Goal: Find specific fact: Find specific fact

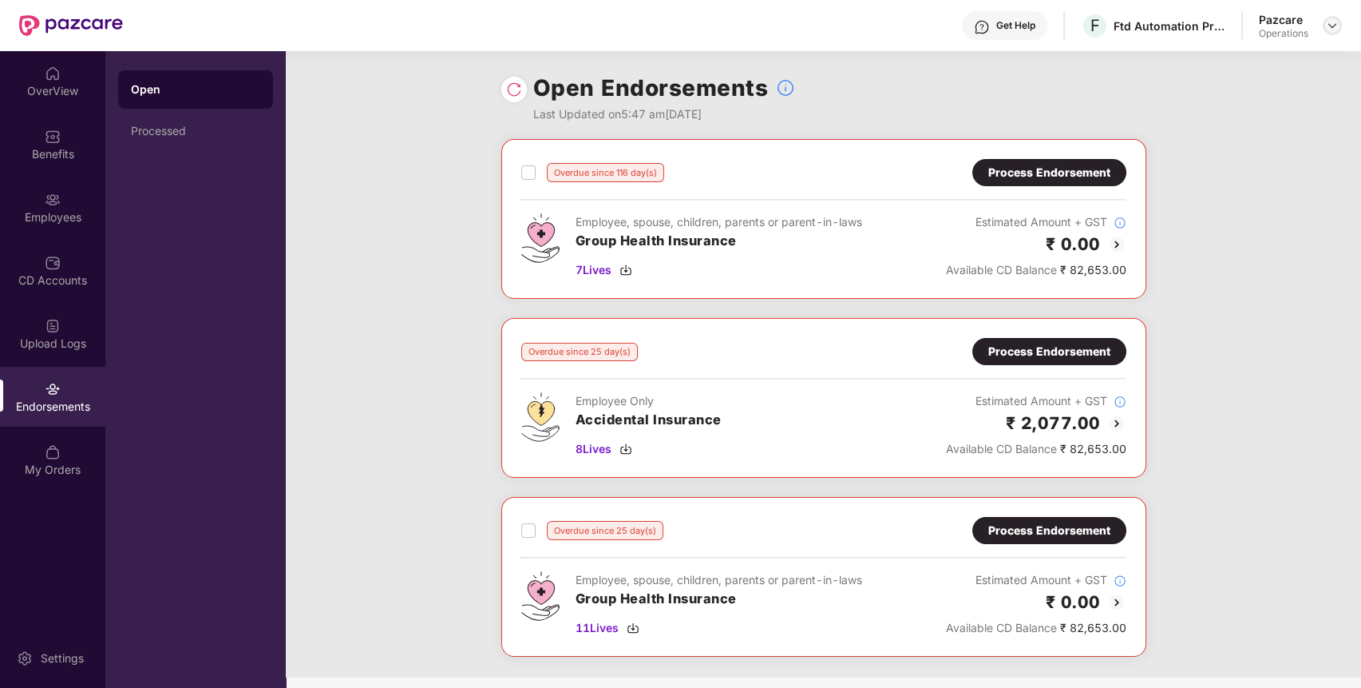
click at [1335, 24] on img at bounding box center [1332, 25] width 13 height 13
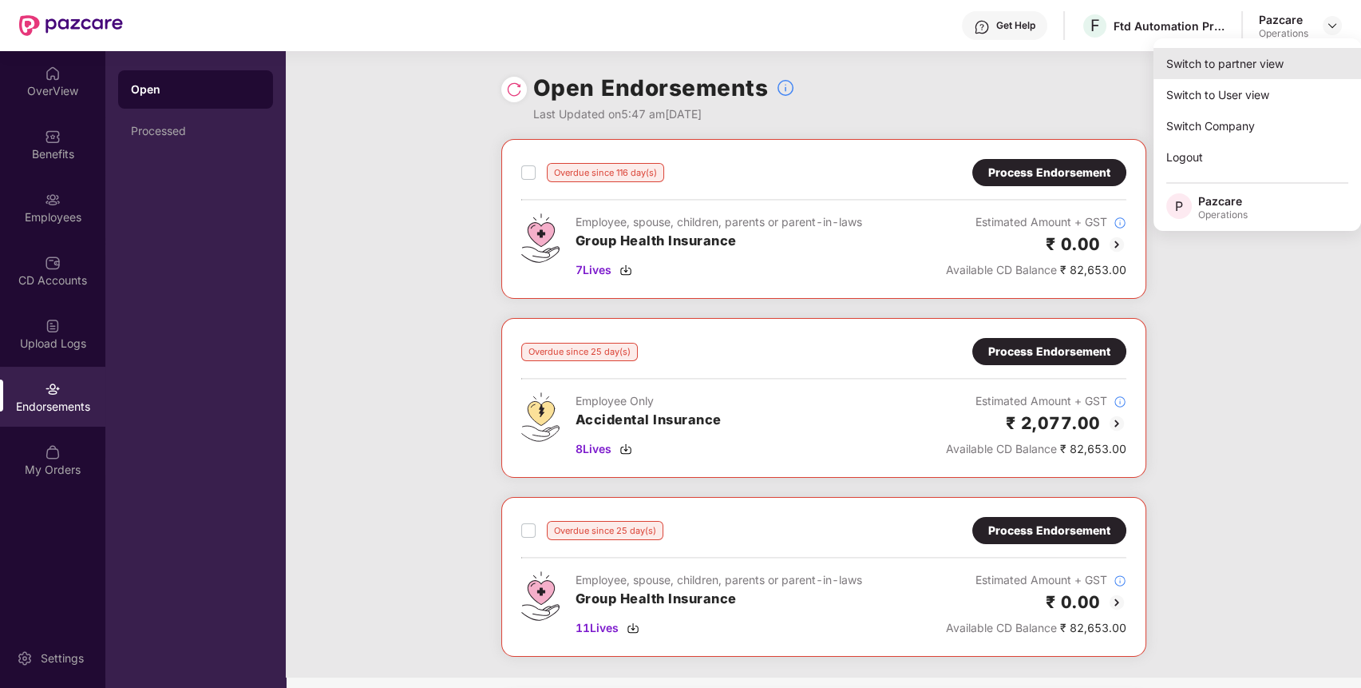
click at [1249, 63] on div "Switch to partner view" at bounding box center [1258, 63] width 208 height 31
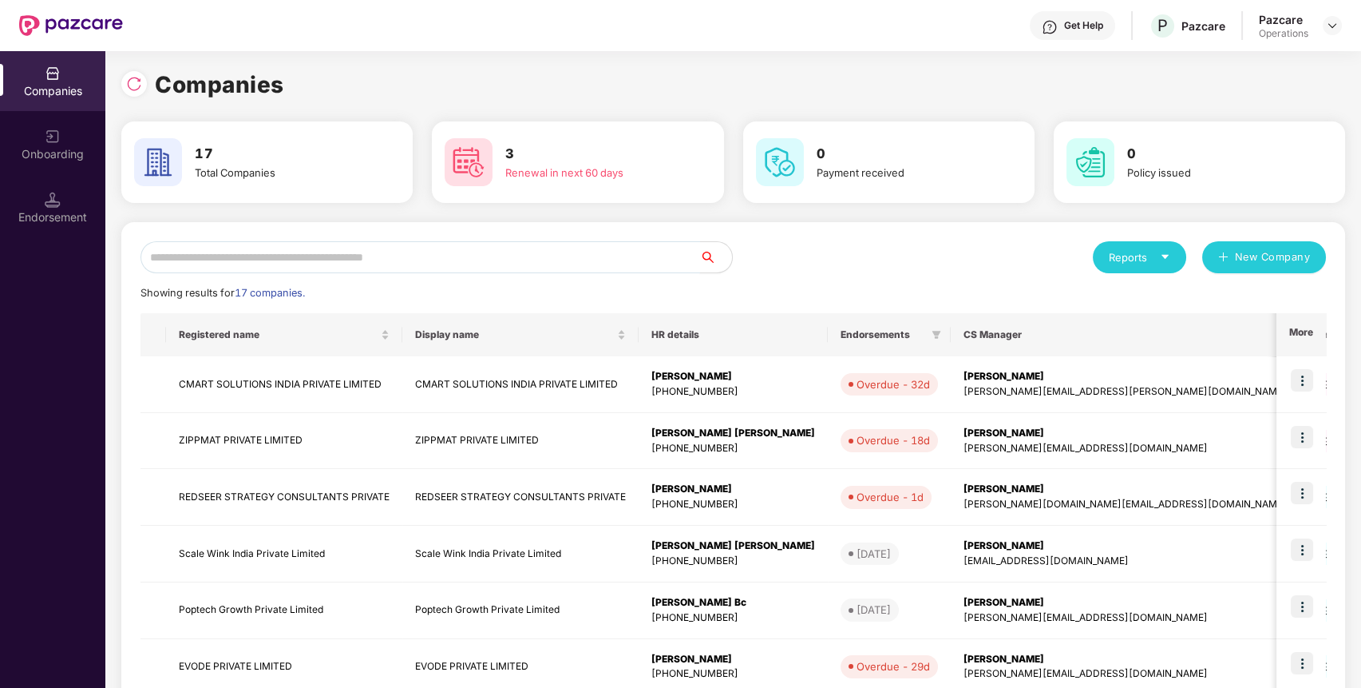
click at [583, 254] on input "text" at bounding box center [421, 257] width 560 height 32
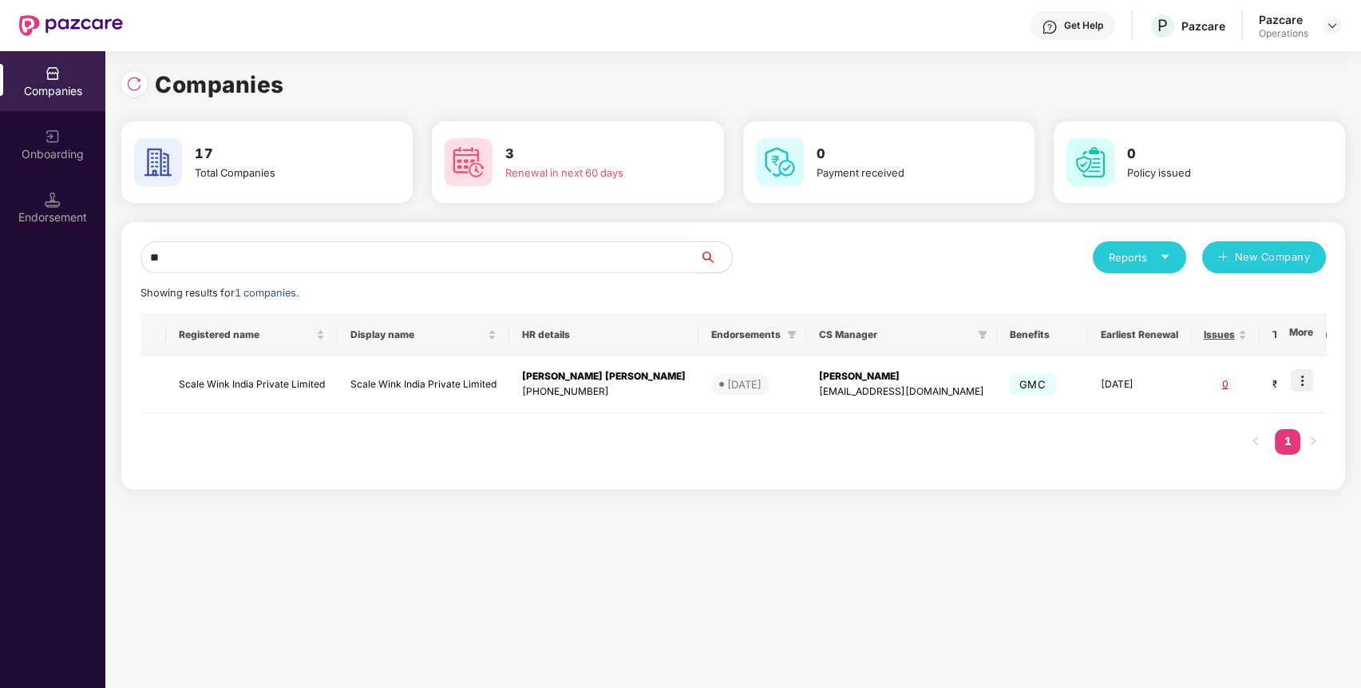
type input "*"
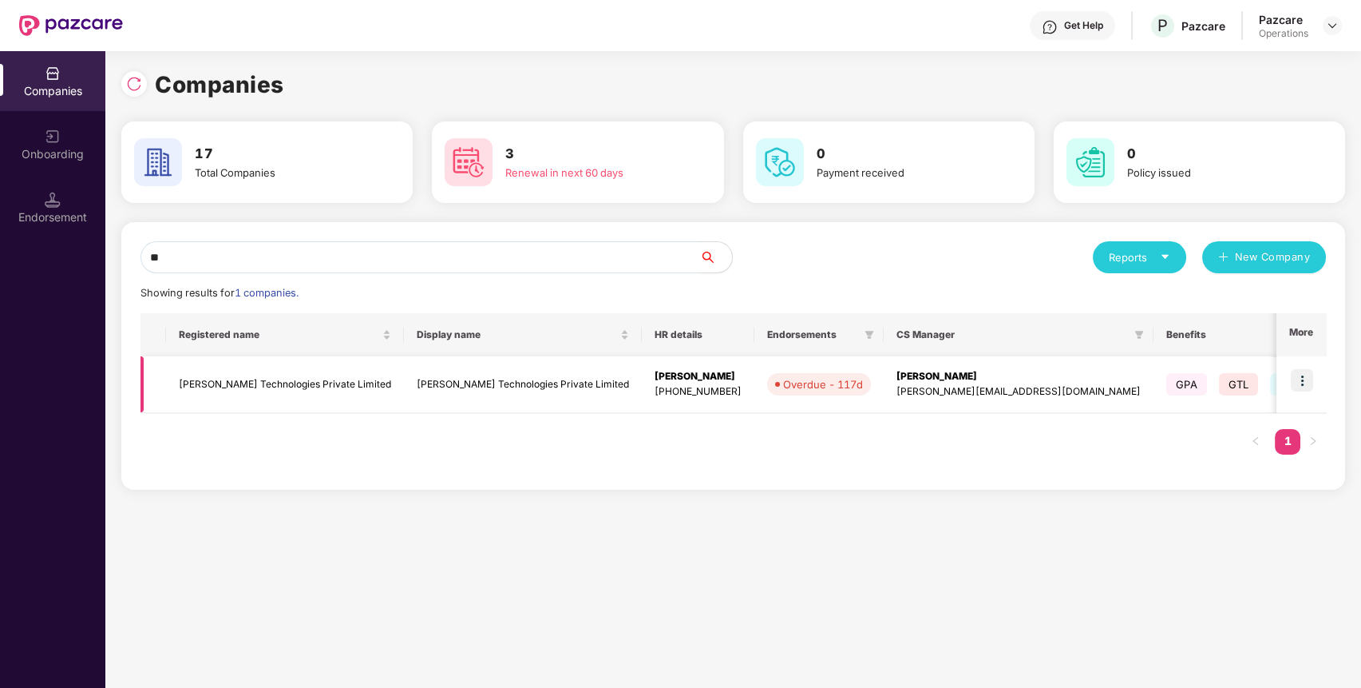
type input "*"
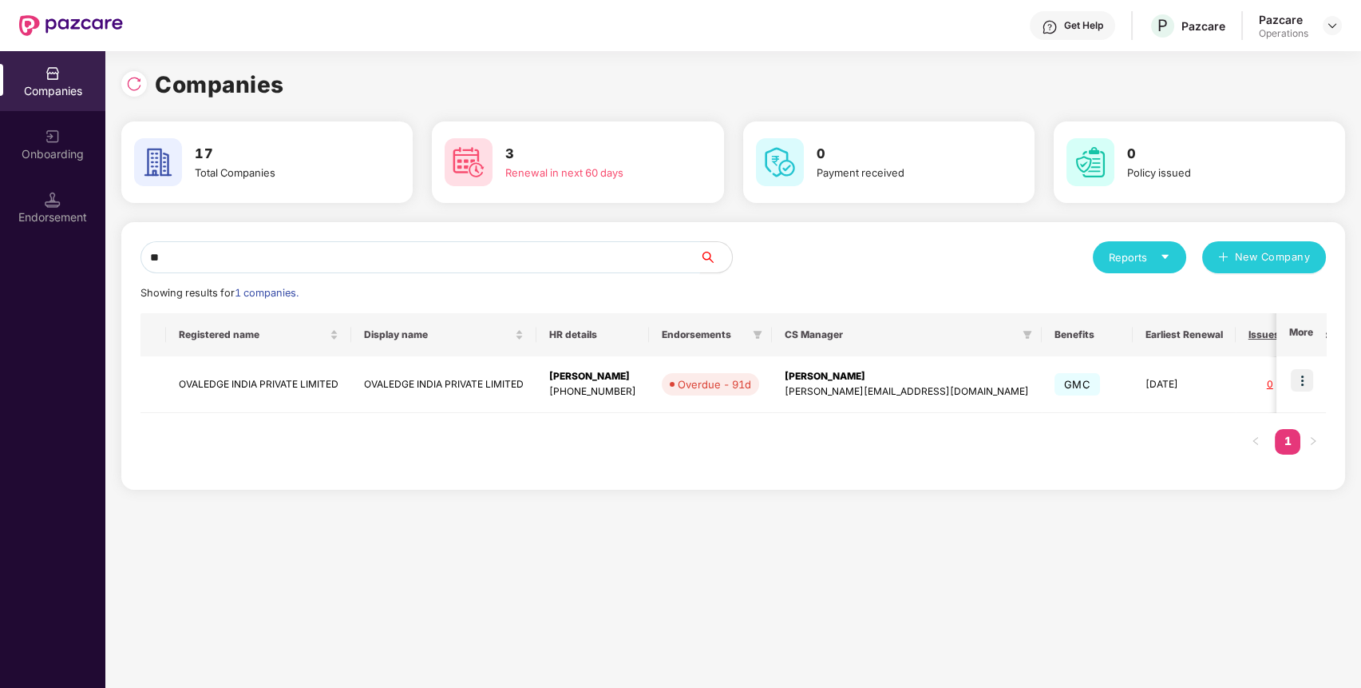
drag, startPoint x: 568, startPoint y: 258, endPoint x: 0, endPoint y: 244, distance: 567.9
click at [0, 244] on div "Companies Onboarding Endorsement Companies 17 Total Companies 3 Renewal in next…" at bounding box center [680, 369] width 1361 height 636
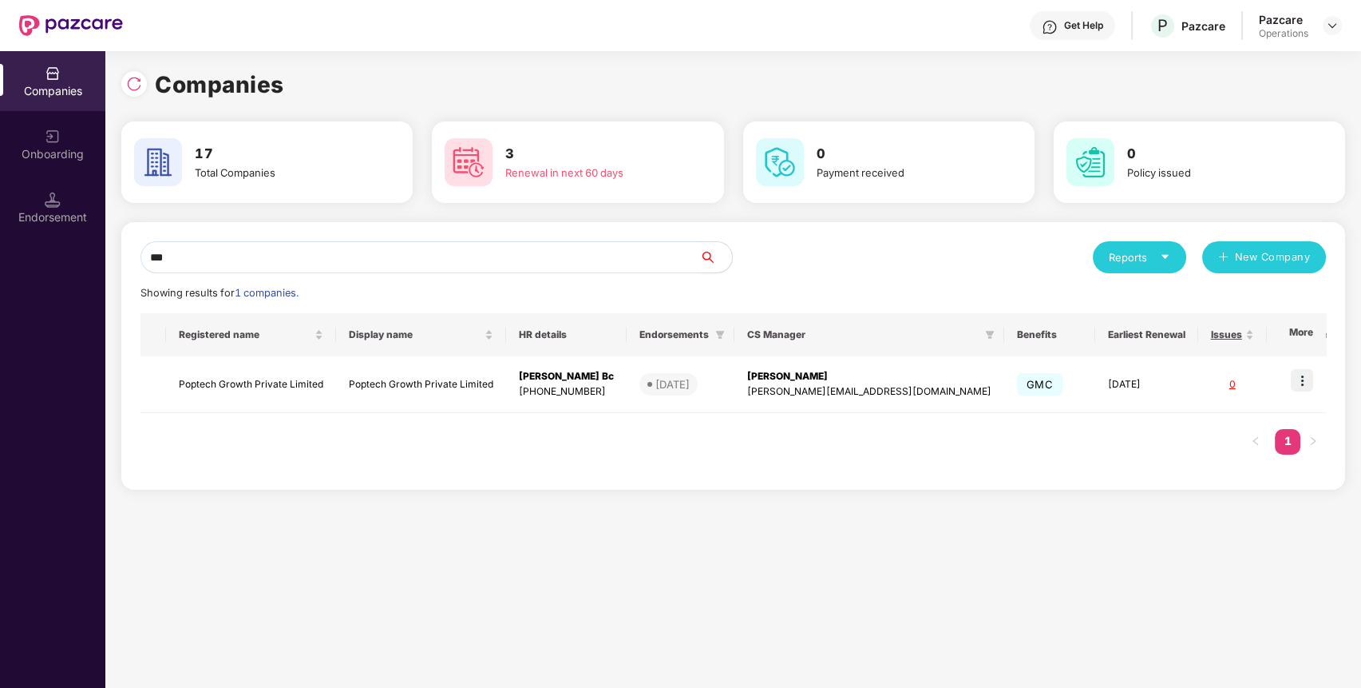
drag, startPoint x: 537, startPoint y: 256, endPoint x: 181, endPoint y: 260, distance: 355.3
click at [181, 260] on input "***" at bounding box center [421, 257] width 560 height 32
type input "*"
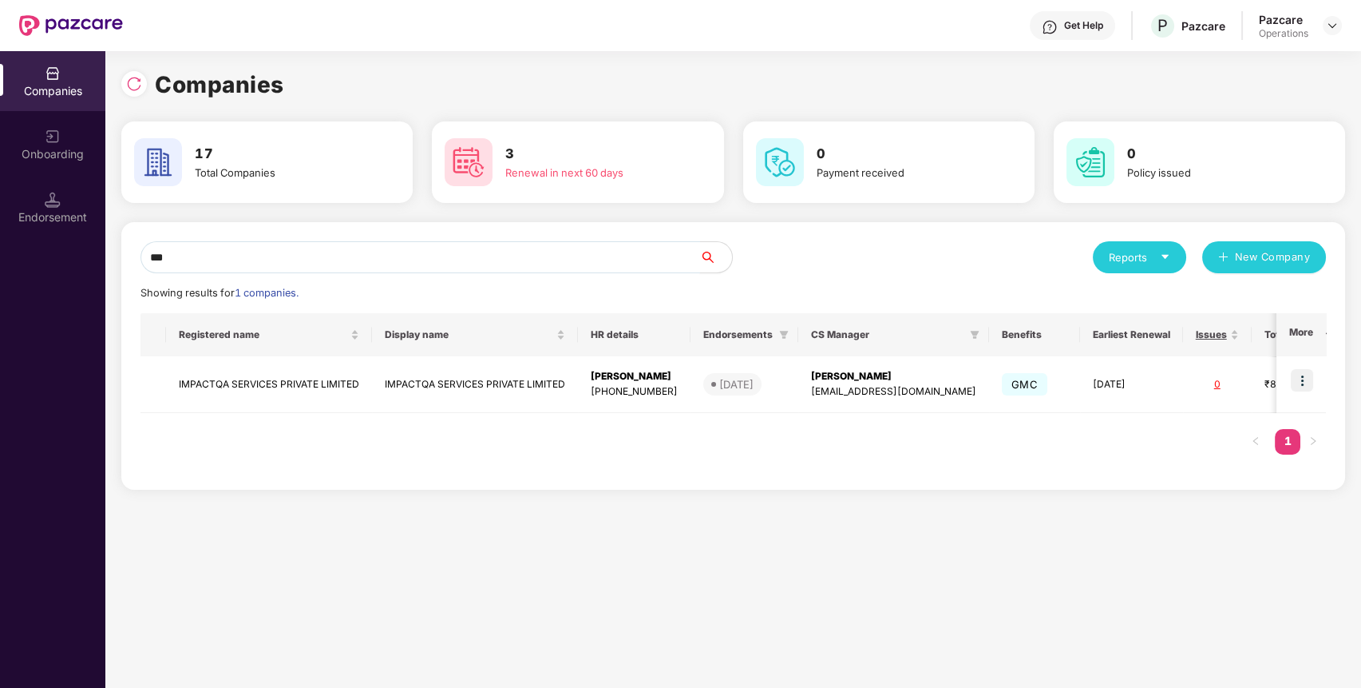
drag, startPoint x: 512, startPoint y: 266, endPoint x: 0, endPoint y: 255, distance: 512.0
click at [0, 255] on div "Companies Onboarding Endorsement Companies 17 Total Companies 3 Renewal in next…" at bounding box center [680, 369] width 1361 height 636
type input "*"
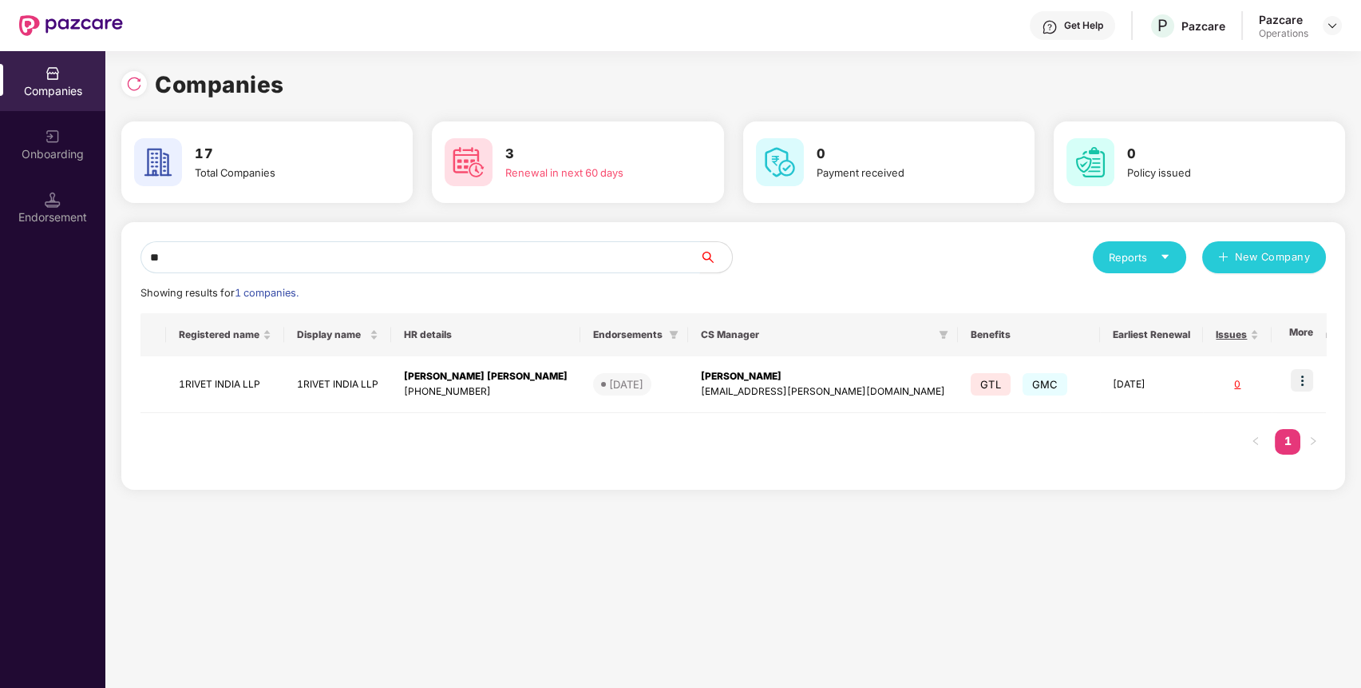
type input "**"
drag, startPoint x: 374, startPoint y: 268, endPoint x: 89, endPoint y: 233, distance: 286.4
click at [89, 233] on div "Companies Onboarding Endorsement Companies 17 Total Companies 3 Renewal in next…" at bounding box center [680, 369] width 1361 height 636
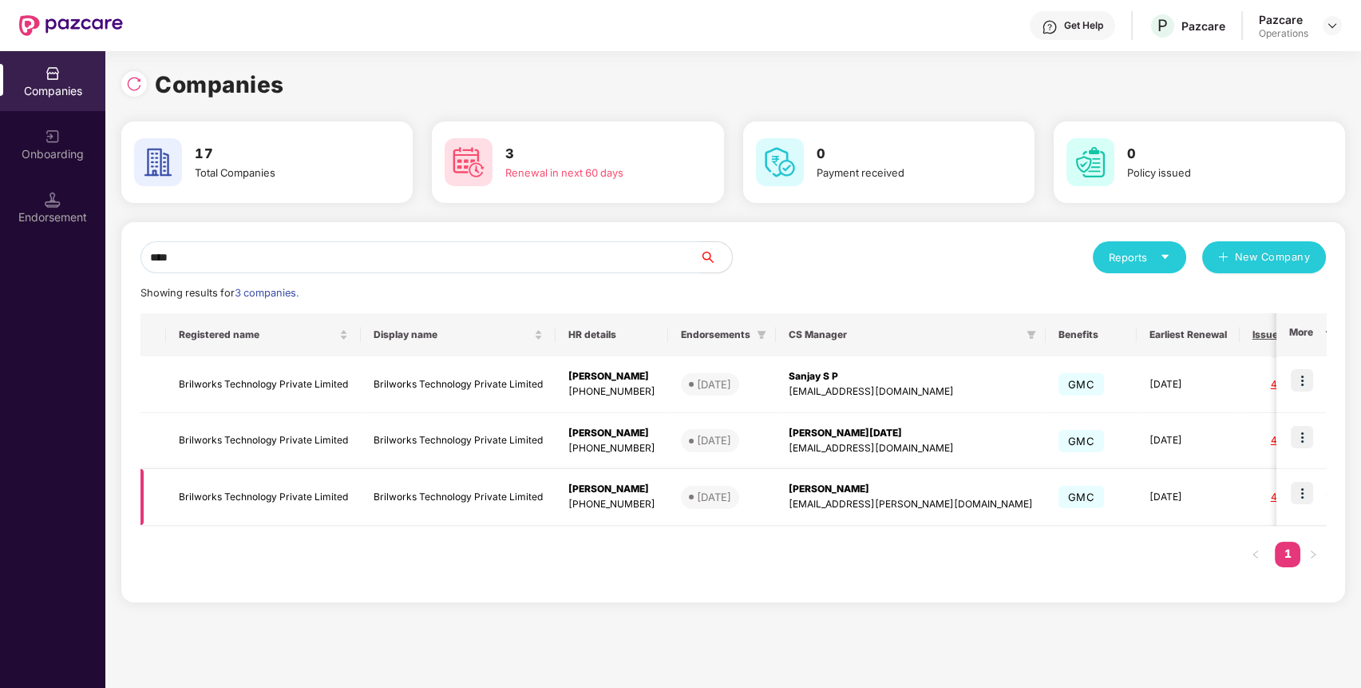
type input "****"
click at [306, 498] on td "Brilworks Technology Private Limited" at bounding box center [263, 497] width 195 height 57
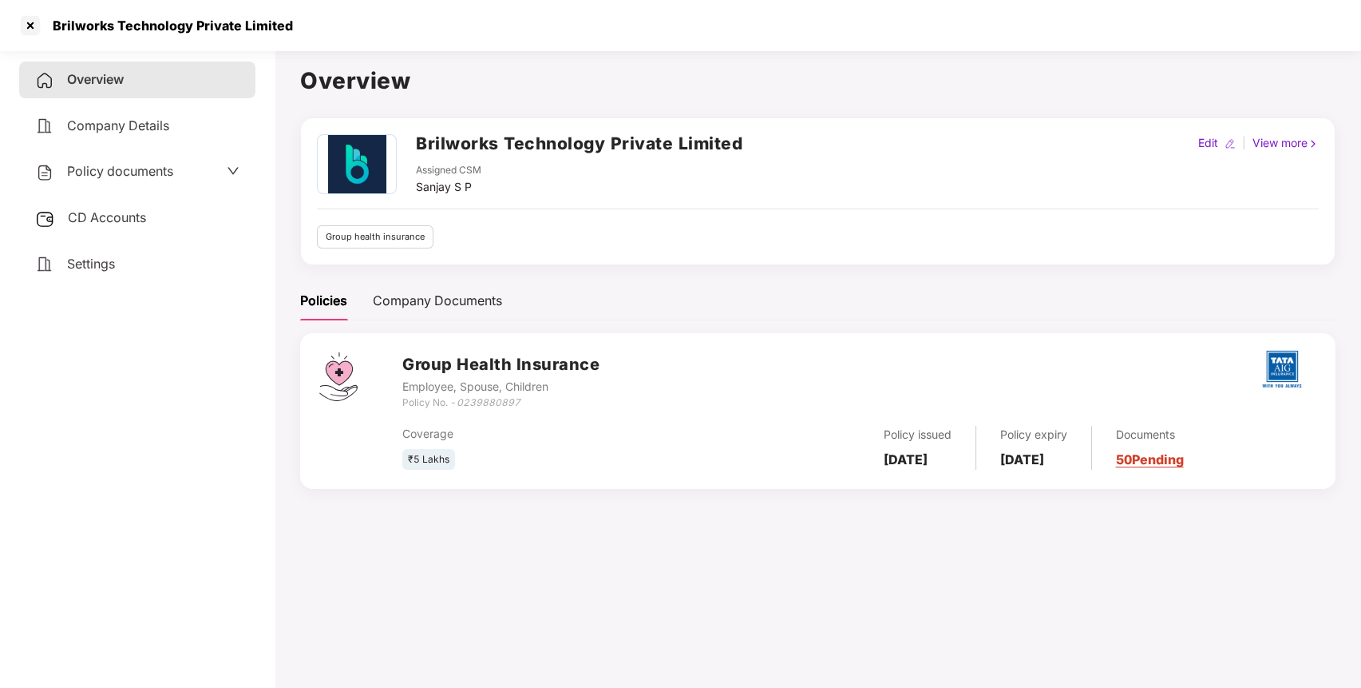
click at [623, 141] on h2 "Brilworks Technology Private Limited" at bounding box center [579, 143] width 327 height 26
copy h2 "Brilworks Technology Private Limited"
click at [113, 168] on span "Policy documents" at bounding box center [120, 171] width 106 height 16
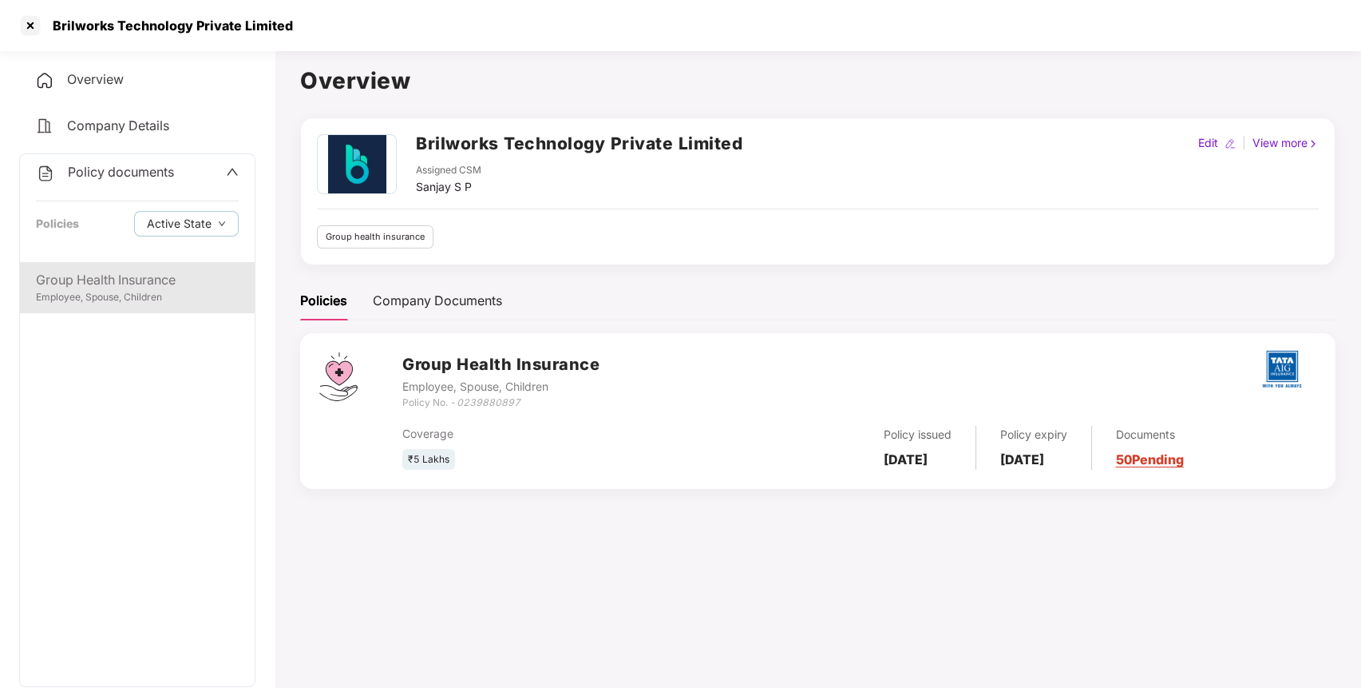
click at [106, 292] on div "Employee, Spouse, Children" at bounding box center [137, 297] width 203 height 15
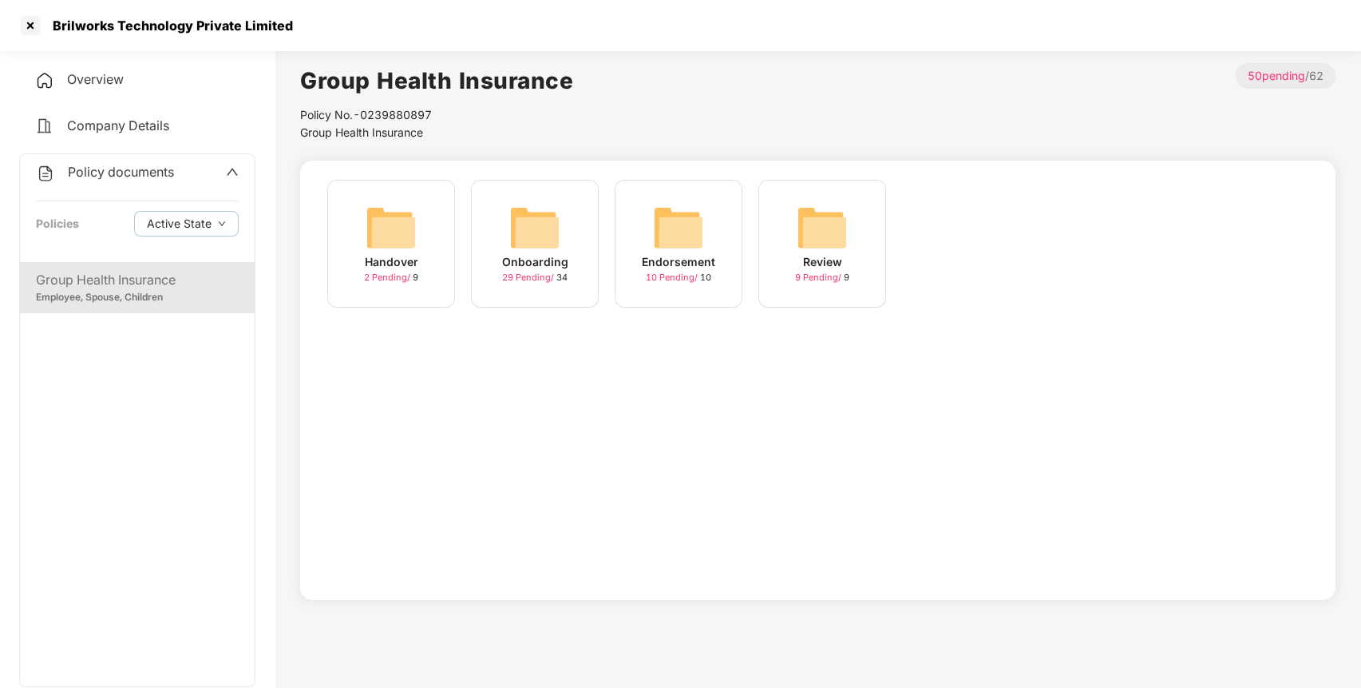
click at [418, 113] on div "Policy No.- 0239880897" at bounding box center [436, 115] width 273 height 18
copy div "0239880897"
click at [32, 25] on div at bounding box center [31, 26] width 26 height 26
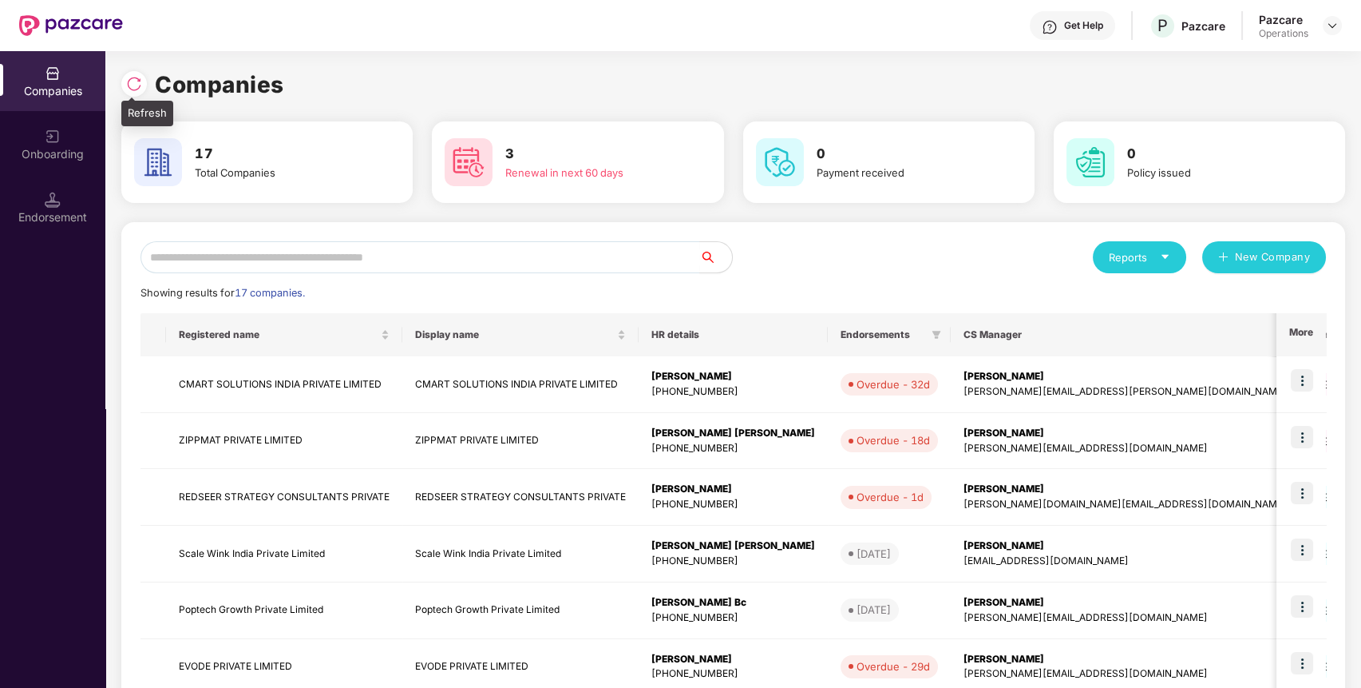
click at [137, 84] on img at bounding box center [134, 84] width 16 height 16
click at [1307, 382] on img at bounding box center [1302, 380] width 22 height 22
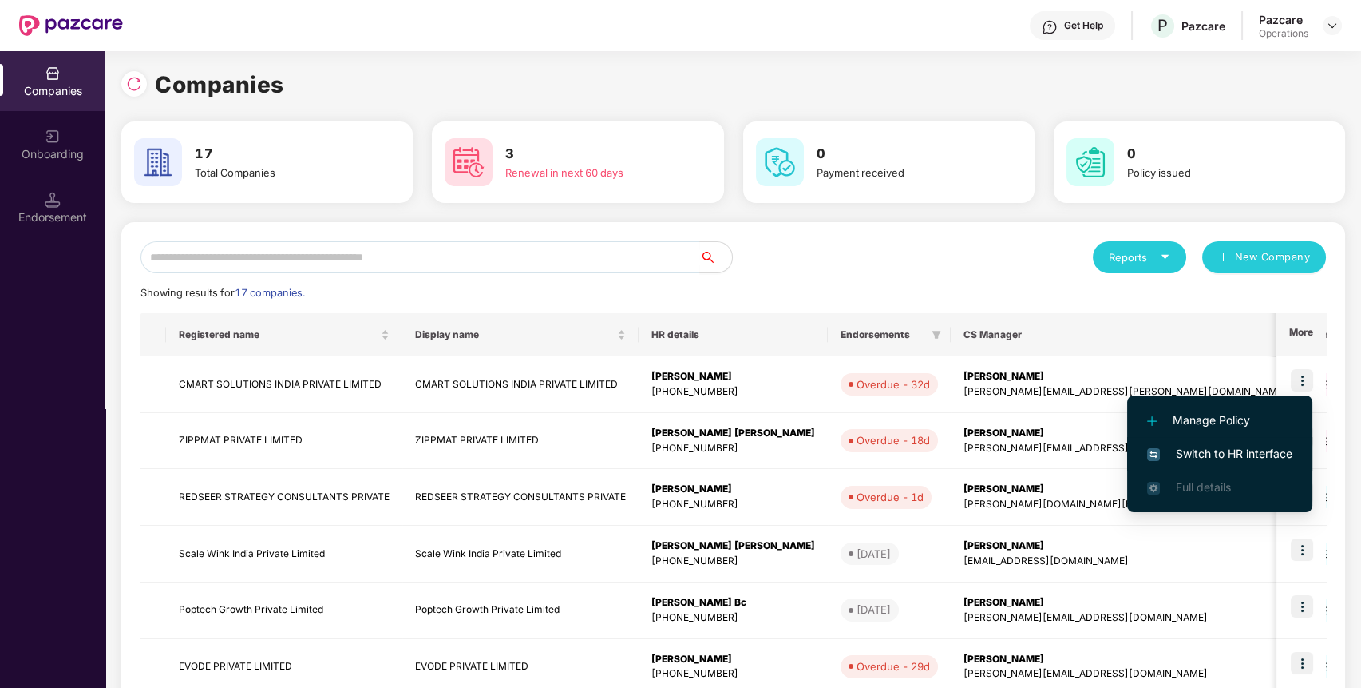
click at [1223, 447] on span "Switch to HR interface" at bounding box center [1219, 454] width 145 height 18
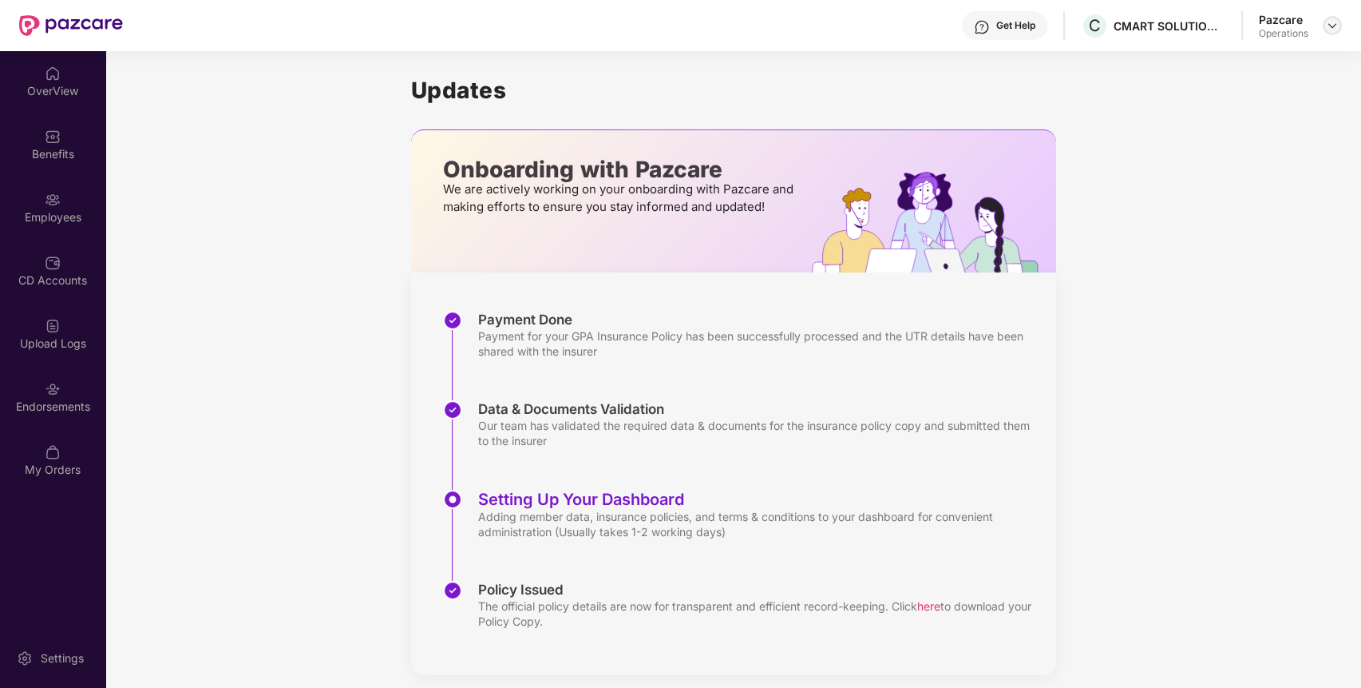
click at [1330, 22] on img at bounding box center [1332, 25] width 13 height 13
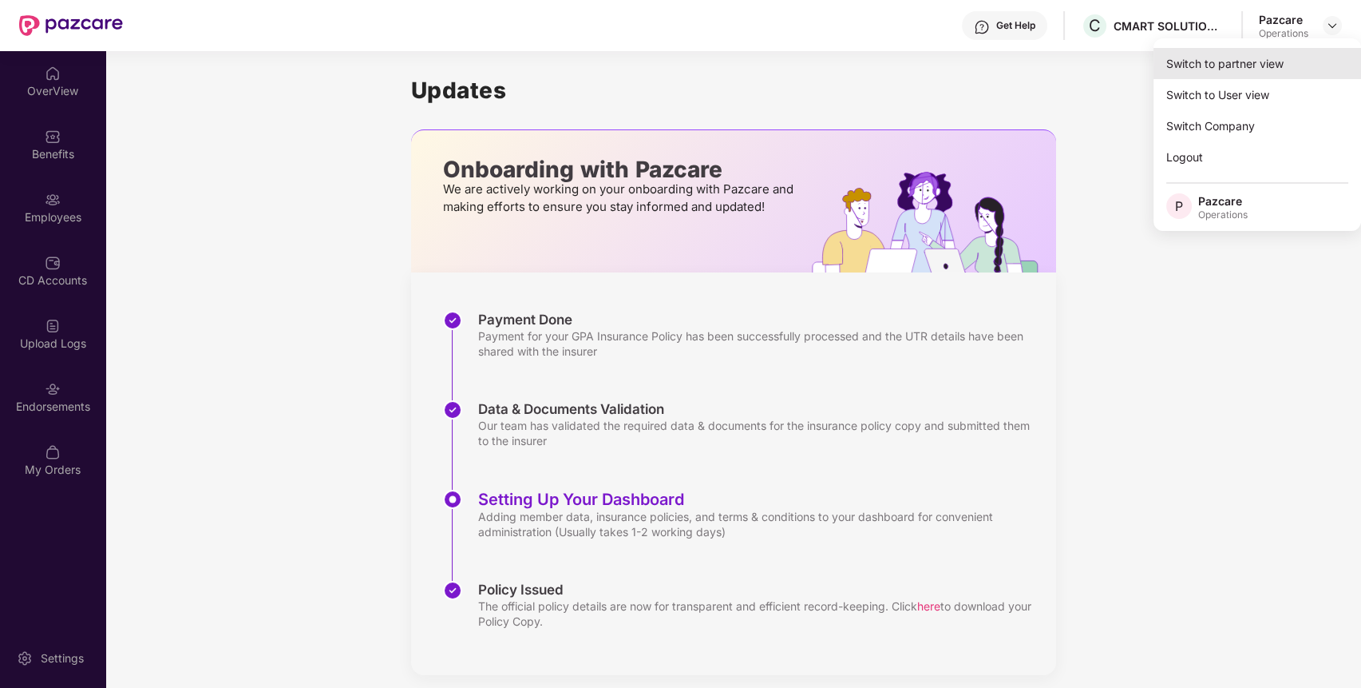
click at [1292, 74] on div "Switch to partner view" at bounding box center [1258, 63] width 208 height 31
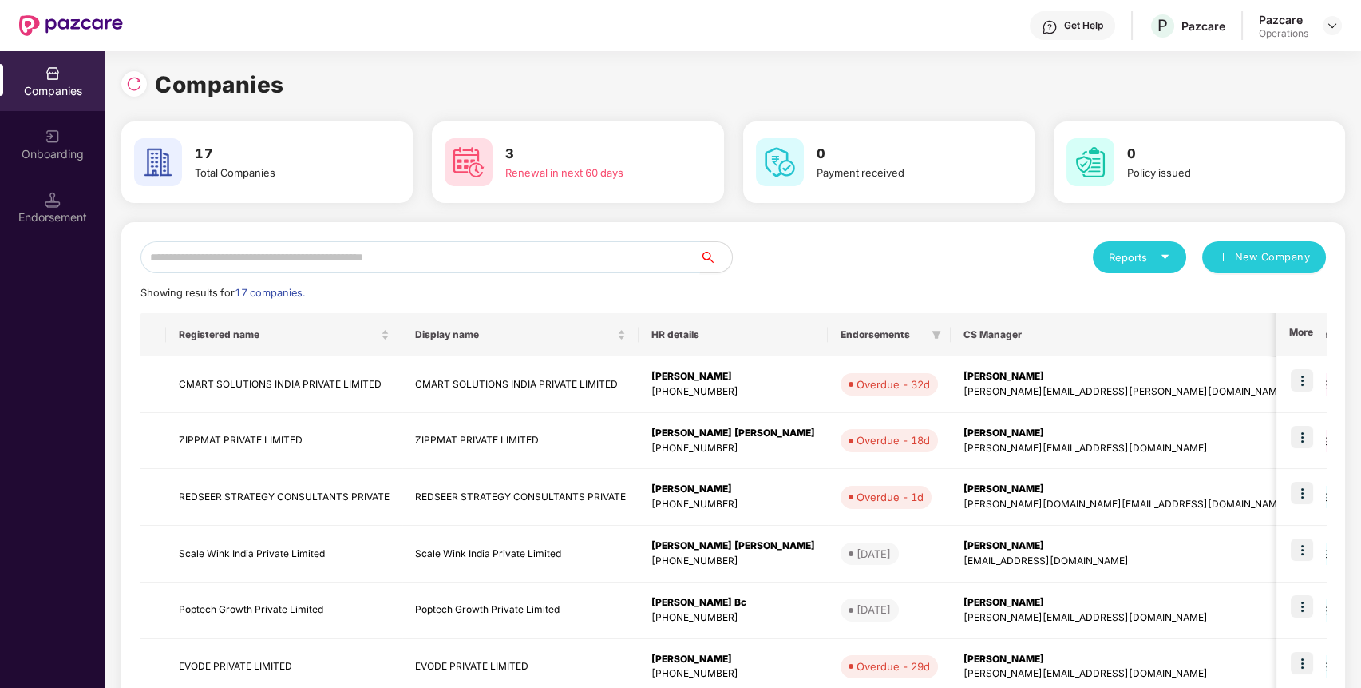
click at [624, 256] on input "text" at bounding box center [421, 257] width 560 height 32
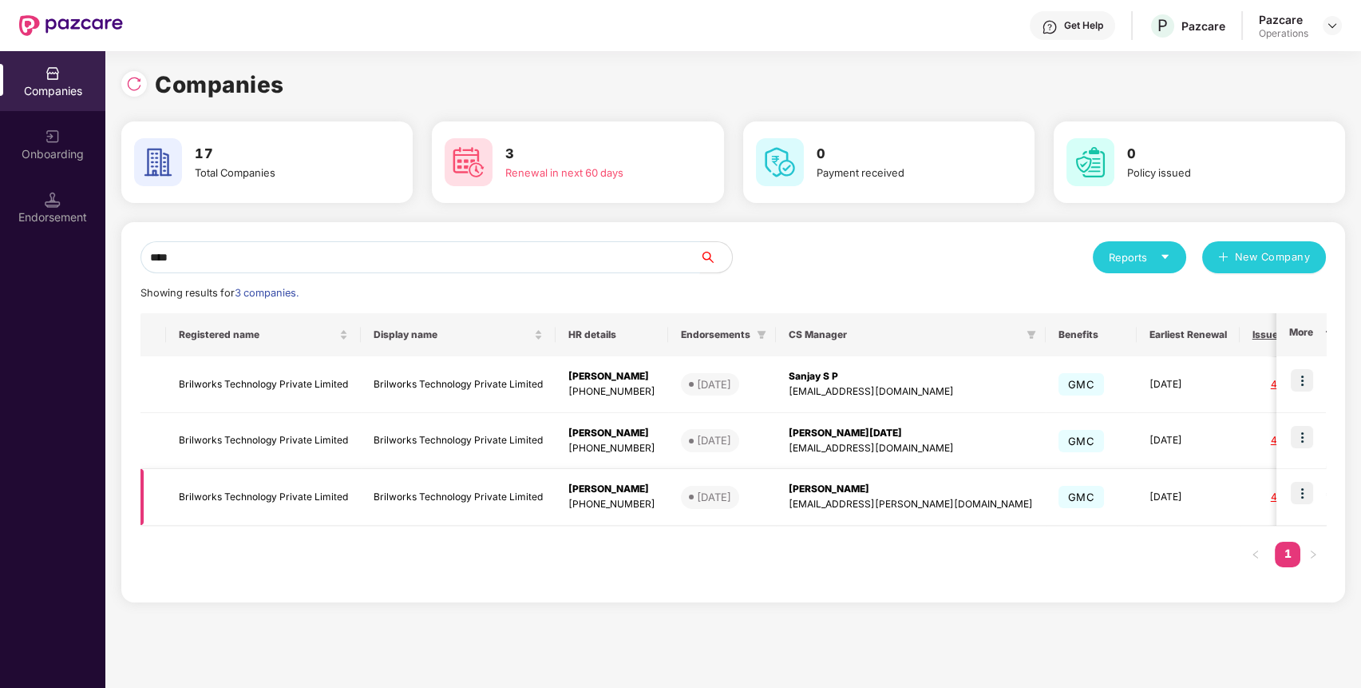
type input "****"
click at [300, 487] on td "Brilworks Technology Private Limited" at bounding box center [263, 497] width 195 height 57
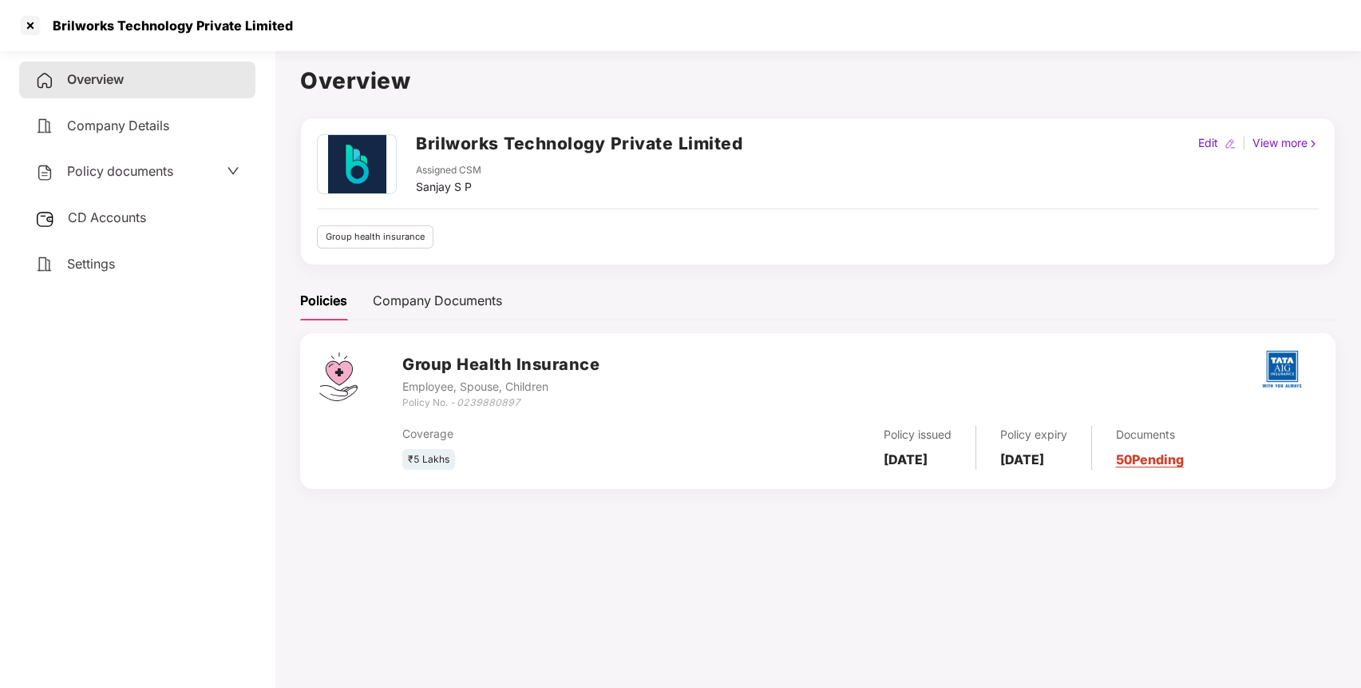
click at [492, 401] on icon "0239880897" at bounding box center [489, 402] width 64 height 12
copy icon "0239880897"
